Goal: Transaction & Acquisition: Purchase product/service

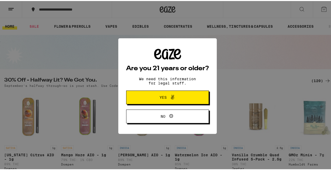
click at [152, 94] on span "Yes" at bounding box center [167, 96] width 40 height 7
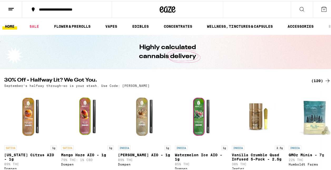
click at [321, 6] on icon at bounding box center [324, 8] width 6 height 6
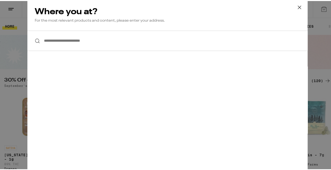
click at [323, 20] on div "**********" at bounding box center [167, 85] width 335 height 170
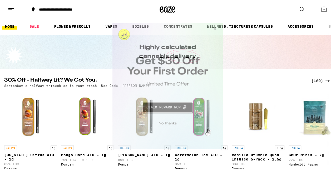
click at [216, 27] on button "Close Modal" at bounding box center [214, 29] width 14 height 13
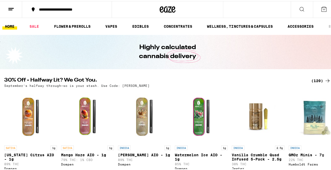
click at [9, 7] on icon at bounding box center [11, 8] width 6 height 6
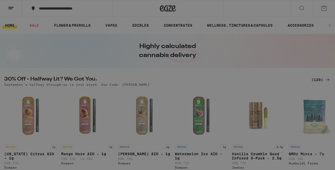
click at [53, 26] on button "Log In" at bounding box center [73, 28] width 92 height 11
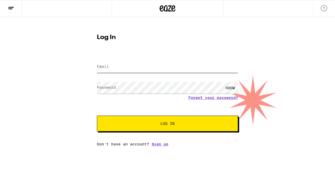
click at [146, 69] on input "Email" at bounding box center [167, 67] width 141 height 12
type input "glennt67@msn.com"
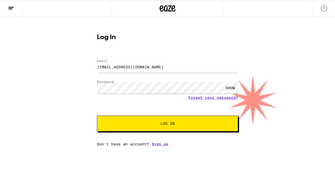
click at [164, 124] on span "Log In" at bounding box center [167, 123] width 14 height 4
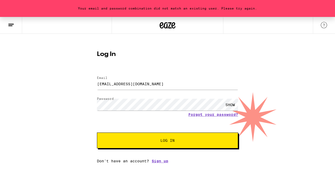
click at [145, 143] on button "Log In" at bounding box center [167, 140] width 141 height 16
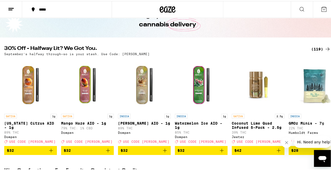
scroll to position [32, 0]
click at [324, 107] on icon at bounding box center [327, 105] width 6 height 6
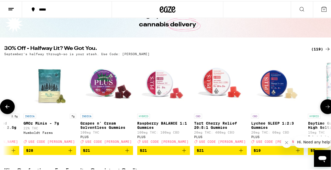
click at [324, 107] on icon at bounding box center [327, 105] width 6 height 6
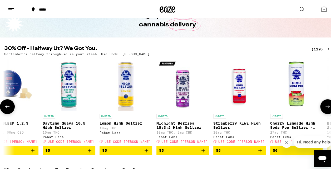
click at [324, 107] on icon at bounding box center [327, 105] width 6 height 6
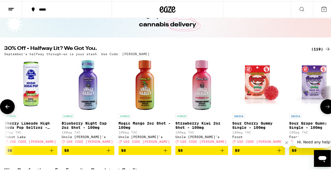
click at [324, 107] on icon at bounding box center [327, 105] width 6 height 6
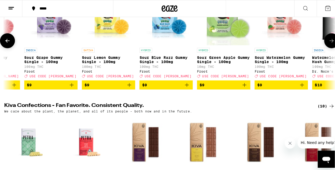
scroll to position [0, 0]
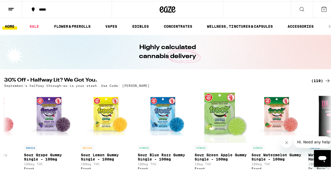
click at [278, 6] on div "*****" at bounding box center [167, 8] width 335 height 17
click at [298, 7] on icon at bounding box center [301, 8] width 6 height 6
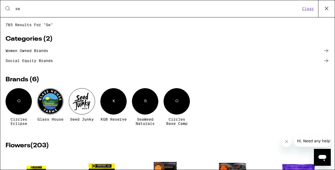
type input "s"
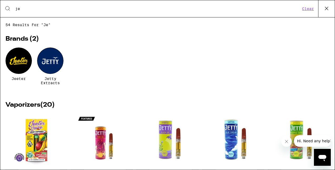
type input "j"
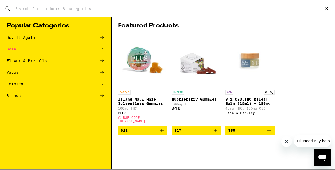
click at [101, 71] on icon at bounding box center [102, 72] width 6 height 6
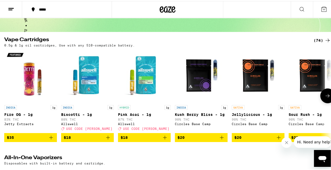
scroll to position [38, 0]
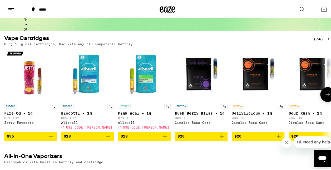
click at [324, 96] on icon at bounding box center [327, 93] width 6 height 6
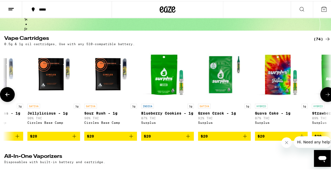
scroll to position [0, 265]
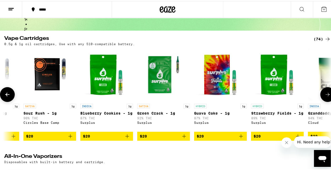
click at [324, 96] on icon at bounding box center [327, 93] width 6 height 6
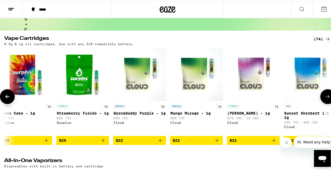
scroll to position [0, 530]
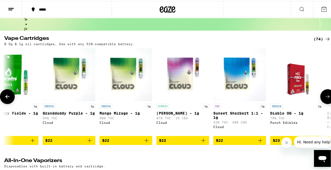
click at [324, 97] on icon at bounding box center [327, 95] width 6 height 6
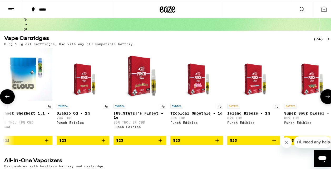
scroll to position [0, 795]
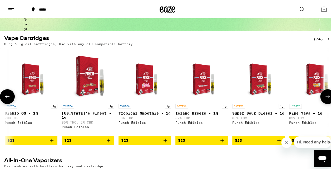
click at [324, 97] on icon at bounding box center [327, 95] width 6 height 6
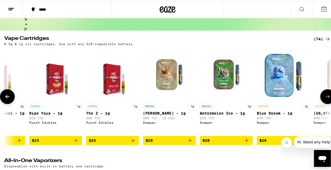
scroll to position [0, 1060]
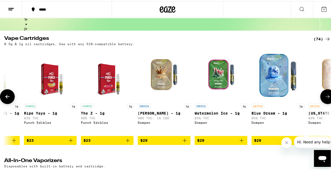
click at [324, 97] on icon at bounding box center [327, 95] width 6 height 6
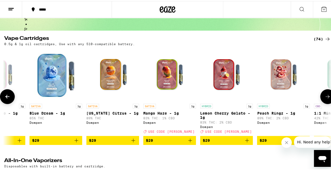
scroll to position [0, 1326]
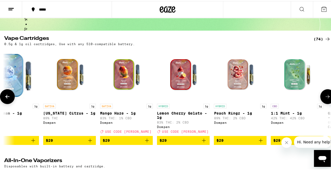
click at [324, 98] on icon at bounding box center [327, 95] width 6 height 6
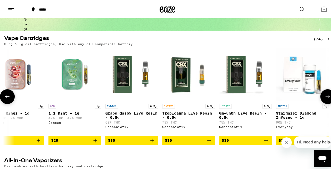
scroll to position [0, 1591]
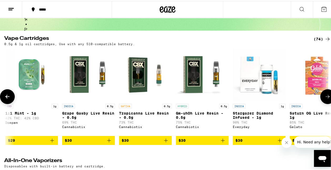
click at [324, 98] on icon at bounding box center [327, 95] width 6 height 6
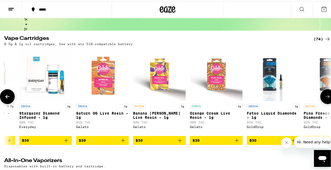
scroll to position [0, 1856]
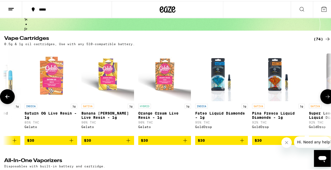
click at [324, 98] on icon at bounding box center [327, 95] width 6 height 6
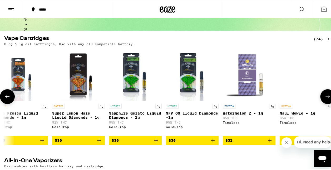
scroll to position [0, 2121]
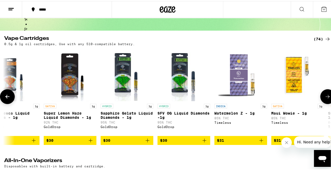
click at [324, 98] on icon at bounding box center [327, 95] width 6 height 6
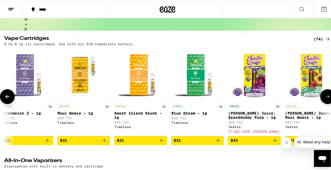
scroll to position [0, 2386]
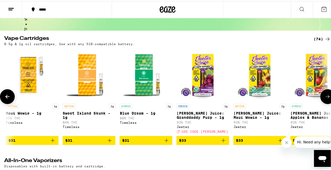
click at [324, 98] on icon at bounding box center [327, 95] width 6 height 6
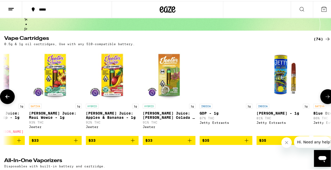
scroll to position [0, 2651]
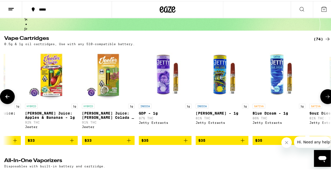
click at [324, 98] on icon at bounding box center [327, 95] width 6 height 6
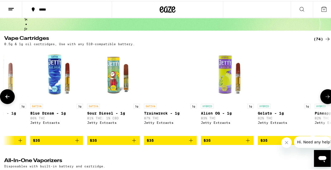
scroll to position [0, 2916]
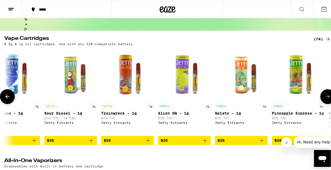
click at [324, 98] on icon at bounding box center [327, 95] width 6 height 6
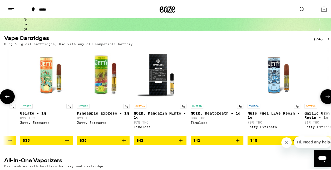
scroll to position [0, 3182]
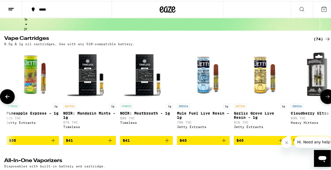
click at [324, 98] on icon at bounding box center [327, 95] width 6 height 6
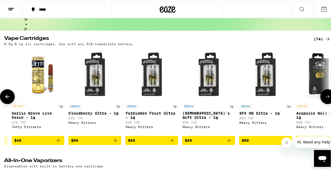
scroll to position [0, 3447]
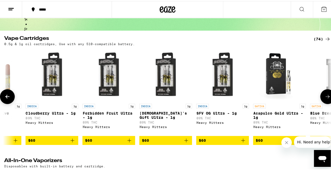
click at [324, 98] on icon at bounding box center [327, 95] width 6 height 6
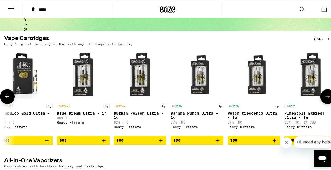
scroll to position [0, 3712]
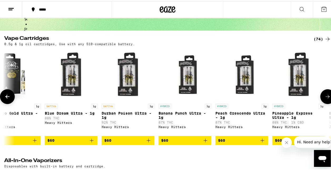
click at [7, 97] on icon at bounding box center [7, 95] width 4 height 4
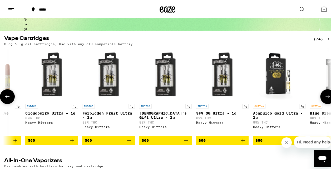
click at [7, 97] on icon at bounding box center [7, 95] width 4 height 4
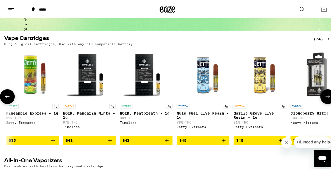
click at [7, 97] on icon at bounding box center [7, 95] width 4 height 4
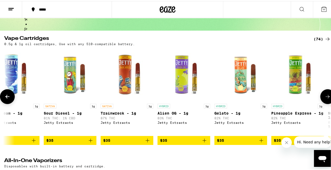
click at [7, 97] on icon at bounding box center [7, 95] width 4 height 4
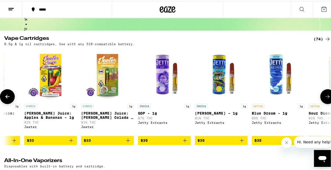
click at [7, 97] on icon at bounding box center [7, 95] width 4 height 4
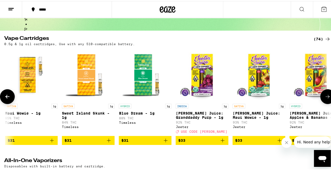
click at [7, 97] on icon at bounding box center [7, 95] width 4 height 4
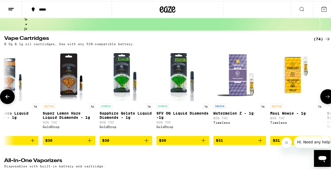
click at [7, 97] on icon at bounding box center [7, 95] width 4 height 4
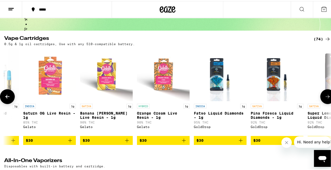
click at [7, 97] on icon at bounding box center [7, 95] width 4 height 4
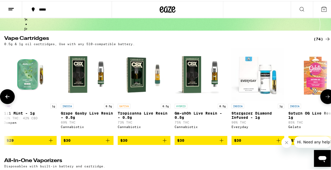
click at [7, 97] on icon at bounding box center [7, 95] width 4 height 4
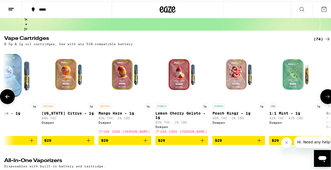
click at [7, 97] on icon at bounding box center [7, 95] width 4 height 4
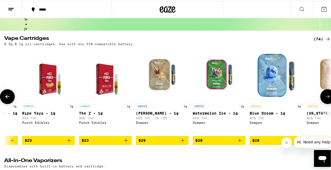
click at [7, 97] on icon at bounding box center [7, 95] width 4 height 4
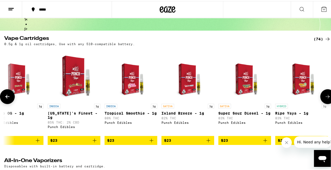
scroll to position [0, 797]
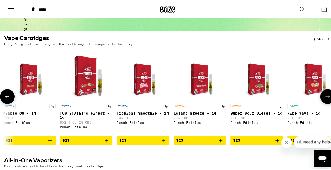
click at [7, 97] on icon at bounding box center [7, 95] width 4 height 4
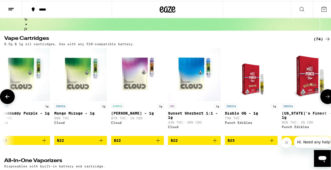
scroll to position [0, 532]
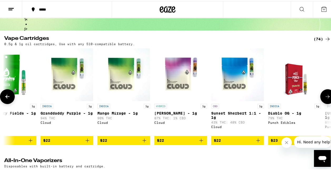
click at [87, 142] on icon "Add to bag" at bounding box center [87, 139] width 6 height 6
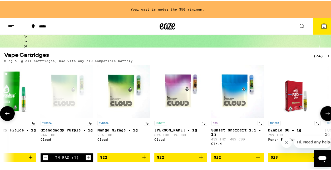
scroll to position [55, 0]
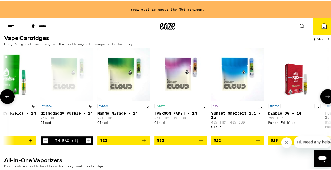
click at [8, 94] on button at bounding box center [7, 95] width 15 height 15
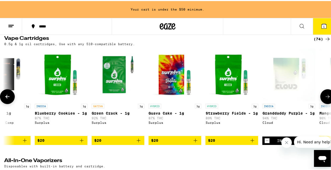
scroll to position [0, 267]
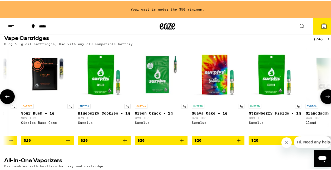
click at [124, 142] on icon "Add to bag" at bounding box center [125, 139] width 6 height 6
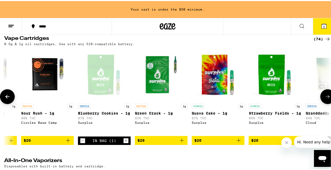
click at [7, 96] on icon at bounding box center [7, 95] width 6 height 6
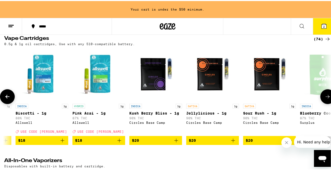
scroll to position [0, 2]
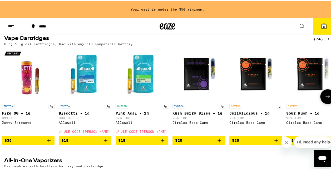
click at [324, 96] on icon at bounding box center [327, 95] width 6 height 6
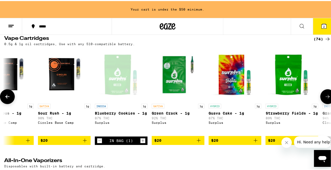
scroll to position [0, 267]
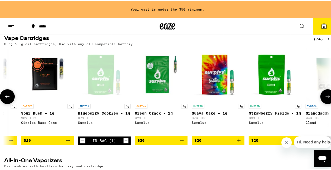
click at [181, 142] on icon "Add to bag" at bounding box center [181, 139] width 6 height 6
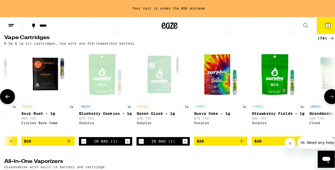
scroll to position [38, 0]
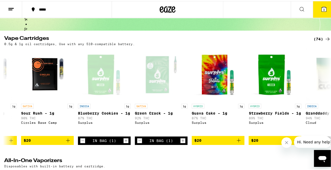
click at [323, 7] on span "3" at bounding box center [324, 8] width 2 height 3
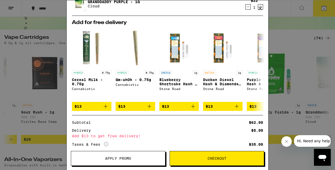
scroll to position [58, 0]
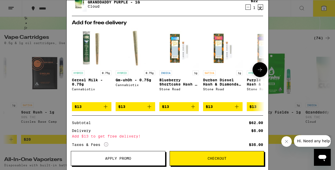
click at [258, 67] on icon at bounding box center [260, 69] width 6 height 6
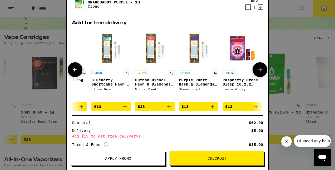
scroll to position [0, 130]
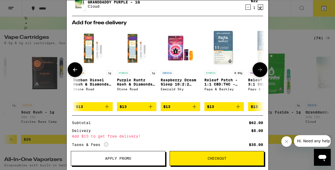
click at [258, 67] on icon at bounding box center [260, 69] width 6 height 6
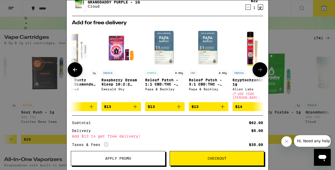
scroll to position [0, 250]
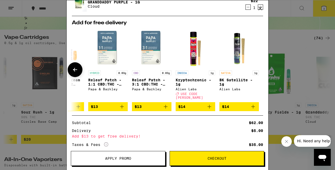
click at [258, 67] on div at bounding box center [259, 69] width 15 height 15
click at [78, 68] on icon at bounding box center [75, 69] width 6 height 6
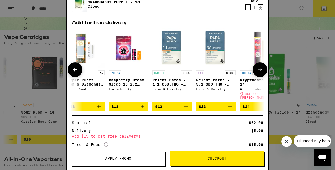
scroll to position [0, 120]
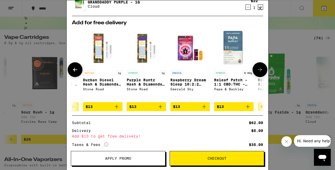
click at [78, 68] on icon at bounding box center [75, 69] width 6 height 6
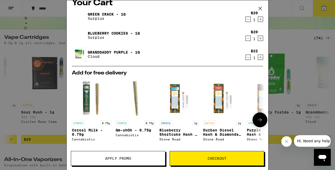
scroll to position [0, 0]
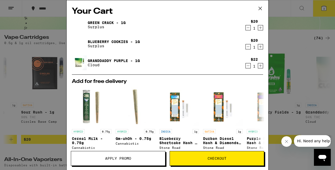
click at [258, 26] on icon "Increment" at bounding box center [260, 27] width 5 height 6
click at [225, 154] on button "Checkout" at bounding box center [217, 158] width 94 height 15
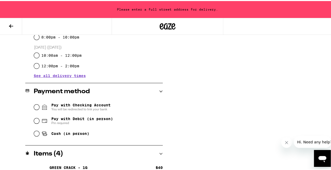
scroll to position [227, 0]
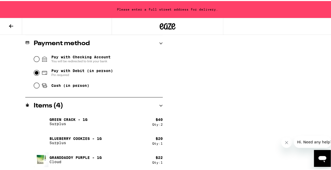
click at [35, 73] on input "Pay with Debit (in person) Pin required" at bounding box center [36, 71] width 5 height 5
radio input "true"
click at [223, 145] on div "Subtotal $82.00 Delivery $5.00 Free delivery for $75+ orders! Taxes & Fees More…" at bounding box center [257, 11] width 105 height 317
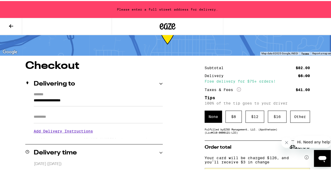
scroll to position [21, 0]
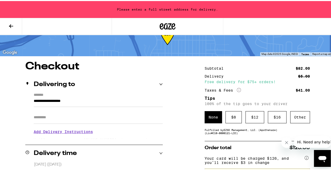
click at [34, 98] on input "**********" at bounding box center [98, 101] width 129 height 9
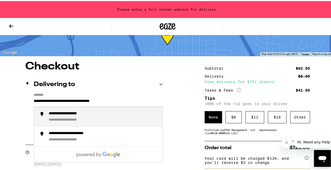
click at [64, 114] on div "**********" at bounding box center [74, 112] width 50 height 5
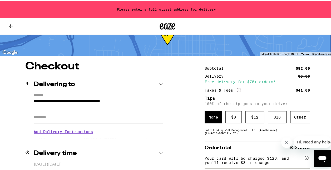
type input "**********"
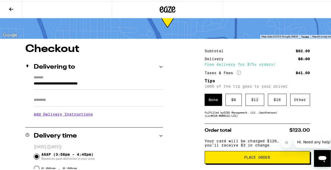
scroll to position [18, 0]
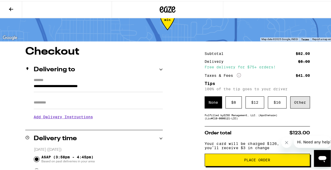
click at [294, 104] on div "Other" at bounding box center [300, 101] width 20 height 12
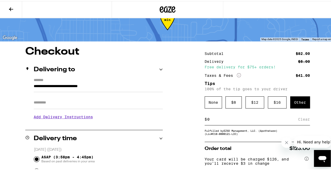
drag, startPoint x: 204, startPoint y: 118, endPoint x: 209, endPoint y: 118, distance: 5.3
click at [209, 118] on input at bounding box center [252, 118] width 91 height 5
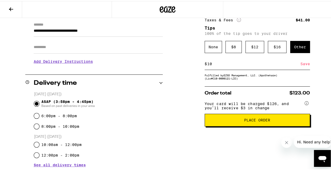
scroll to position [74, 0]
type input "10"
click at [301, 63] on div "Save" at bounding box center [304, 63] width 9 height 12
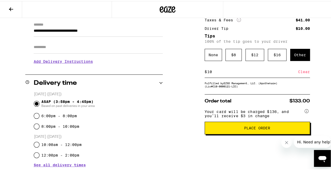
click at [256, 128] on span "Place Order" at bounding box center [257, 127] width 26 height 4
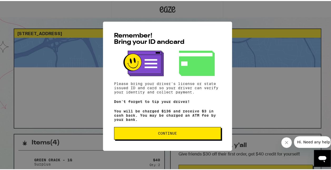
click at [176, 134] on span "Continue" at bounding box center [167, 132] width 98 height 4
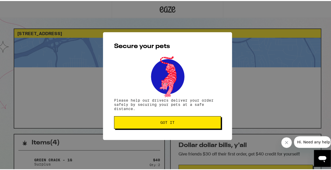
click at [175, 121] on span "Got it" at bounding box center [167, 121] width 98 height 4
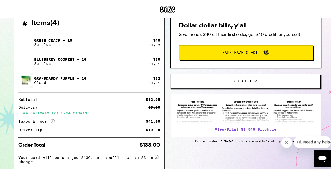
scroll to position [146, 0]
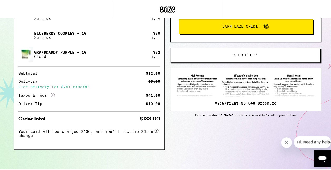
click at [247, 100] on link "View/Print SB 540 Brochure" at bounding box center [246, 102] width 62 height 4
click at [220, 100] on link "View/Print SB 540 Brochure" at bounding box center [246, 102] width 62 height 4
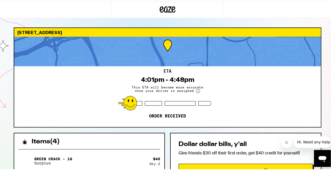
scroll to position [1, 0]
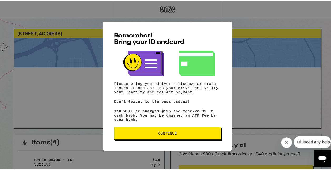
click at [166, 134] on span "Continue" at bounding box center [167, 132] width 19 height 4
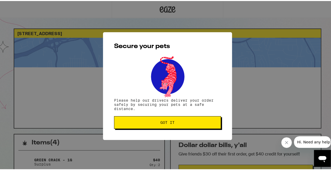
click at [163, 119] on button "Got it" at bounding box center [167, 121] width 107 height 13
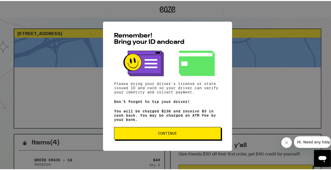
click at [142, 132] on span "Continue" at bounding box center [167, 132] width 98 height 4
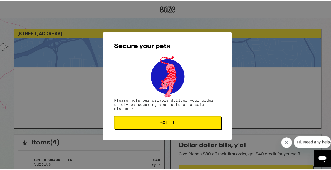
click at [146, 123] on span "Got it" at bounding box center [167, 121] width 98 height 4
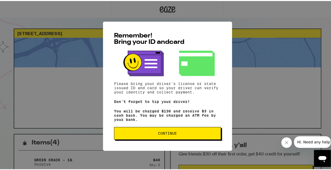
click at [167, 130] on button "Continue" at bounding box center [167, 132] width 107 height 13
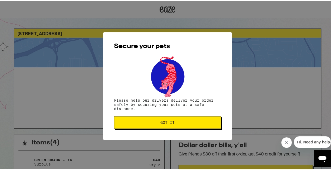
click at [168, 121] on span "Got it" at bounding box center [167, 121] width 14 height 4
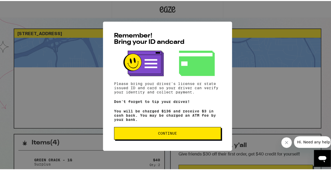
click at [160, 130] on button "Continue" at bounding box center [167, 132] width 107 height 13
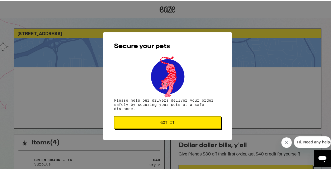
click at [161, 122] on span "Got it" at bounding box center [167, 121] width 14 height 4
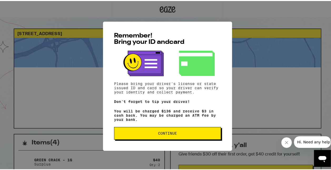
click at [152, 134] on span "Continue" at bounding box center [167, 132] width 98 height 4
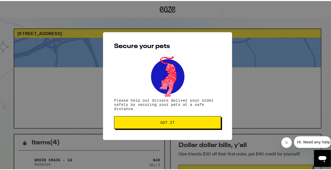
click at [171, 119] on button "Got it" at bounding box center [167, 121] width 107 height 13
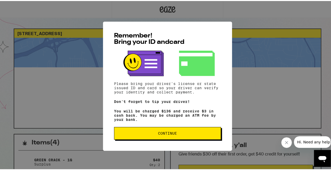
click at [144, 134] on span "Continue" at bounding box center [167, 132] width 98 height 4
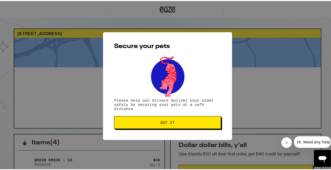
click at [153, 125] on button "Got it" at bounding box center [167, 121] width 107 height 13
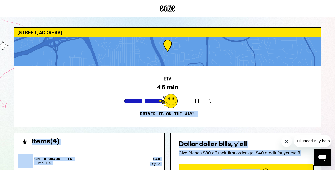
drag, startPoint x: 253, startPoint y: 77, endPoint x: 336, endPoint y: 183, distance: 134.3
click at [331, 169] on html "[STREET_ADDRESS] ETA 46 min Driver is on the way! Items ( 4 ) Green Crack - 1g …" at bounding box center [167, 154] width 335 height 309
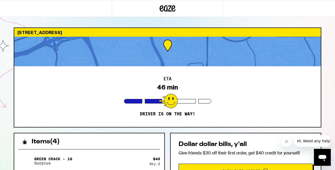
click at [47, 87] on div "ETA 46 min Driver is on the way!" at bounding box center [167, 96] width 306 height 61
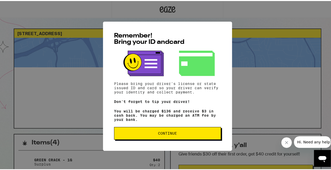
click at [131, 134] on span "Continue" at bounding box center [167, 132] width 98 height 4
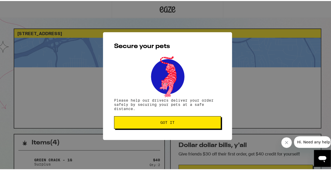
click at [137, 127] on button "Got it" at bounding box center [167, 121] width 107 height 13
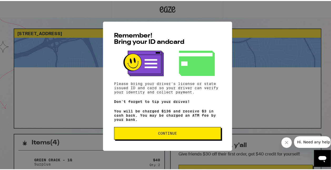
click at [178, 136] on button "Continue" at bounding box center [167, 132] width 107 height 13
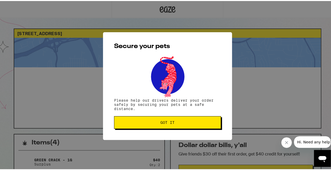
click at [177, 123] on span "Got it" at bounding box center [167, 121] width 98 height 4
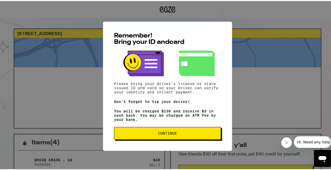
click at [180, 131] on button "Continue" at bounding box center [167, 132] width 107 height 13
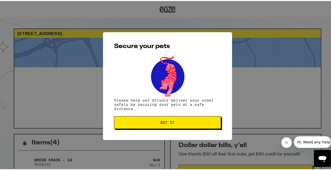
click at [181, 126] on button "Got it" at bounding box center [167, 121] width 107 height 13
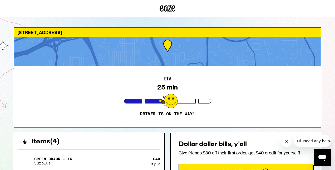
click at [331, 86] on div "[STREET_ADDRESS] ETA 25 min Driver is on the way! Items ( 4 ) Green Crack - 1g …" at bounding box center [167, 154] width 335 height 309
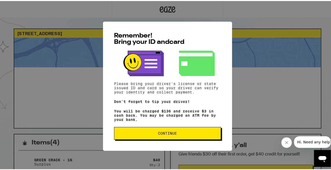
click at [177, 131] on button "Continue" at bounding box center [167, 132] width 107 height 13
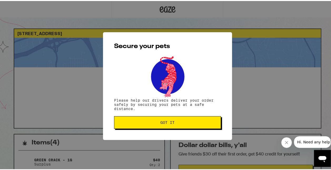
click at [177, 117] on button "Got it" at bounding box center [167, 121] width 107 height 13
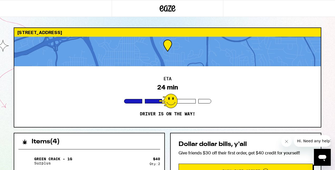
click at [285, 141] on icon "Close message from company" at bounding box center [286, 141] width 4 height 4
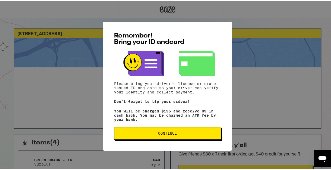
click at [152, 132] on span "Continue" at bounding box center [167, 132] width 98 height 4
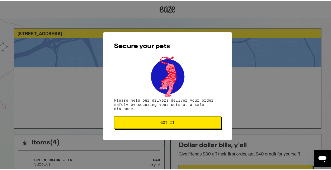
click at [160, 120] on span "Got it" at bounding box center [167, 121] width 14 height 4
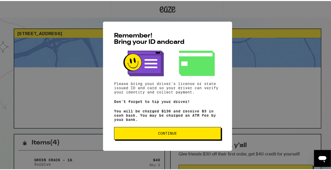
click at [147, 136] on button "Continue" at bounding box center [167, 132] width 107 height 13
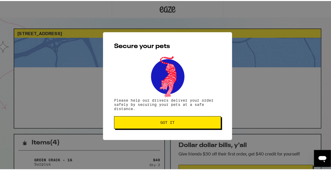
click at [155, 121] on span "Got it" at bounding box center [167, 121] width 98 height 4
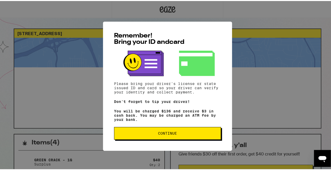
click at [183, 133] on span "Continue" at bounding box center [167, 132] width 98 height 4
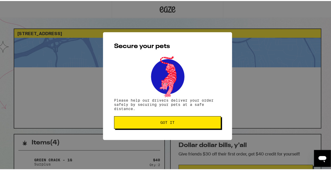
click at [175, 124] on button "Got it" at bounding box center [167, 121] width 107 height 13
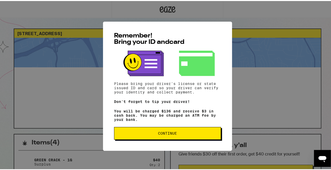
click at [158, 133] on span "Continue" at bounding box center [167, 132] width 19 height 4
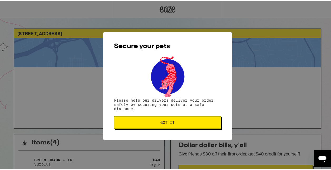
click at [160, 120] on span "Got it" at bounding box center [167, 121] width 14 height 4
